Goal: Complete application form

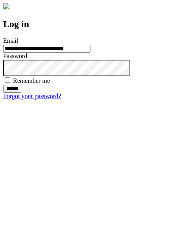
type input "**********"
click at [21, 93] on input "******" at bounding box center [12, 89] width 18 height 8
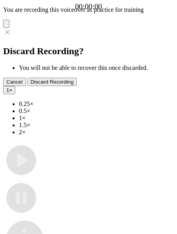
type input "**********"
